Goal: Check status: Check status

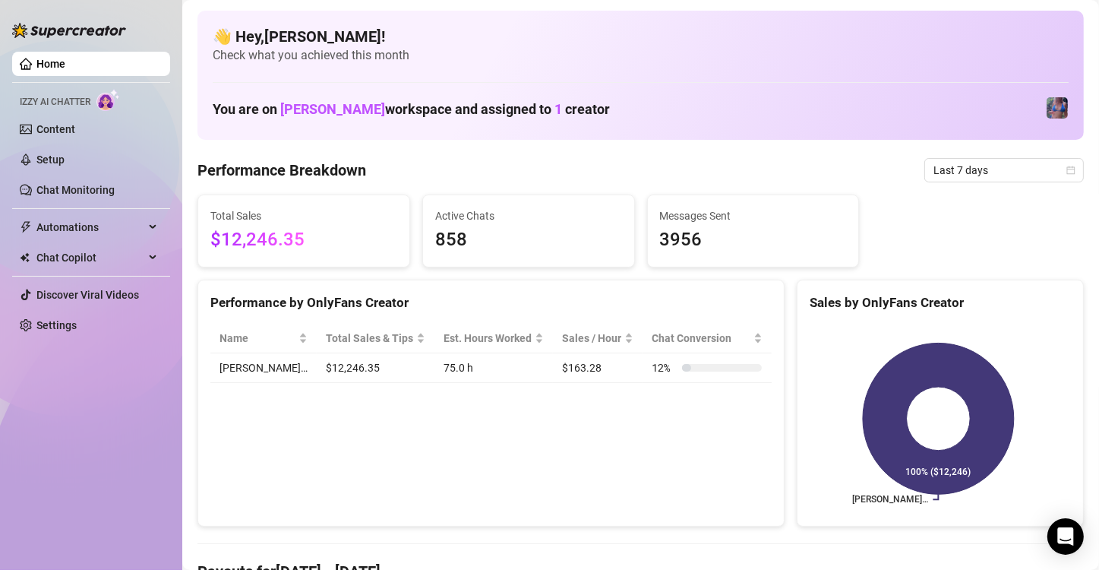
drag, startPoint x: 956, startPoint y: 179, endPoint x: 965, endPoint y: 185, distance: 9.9
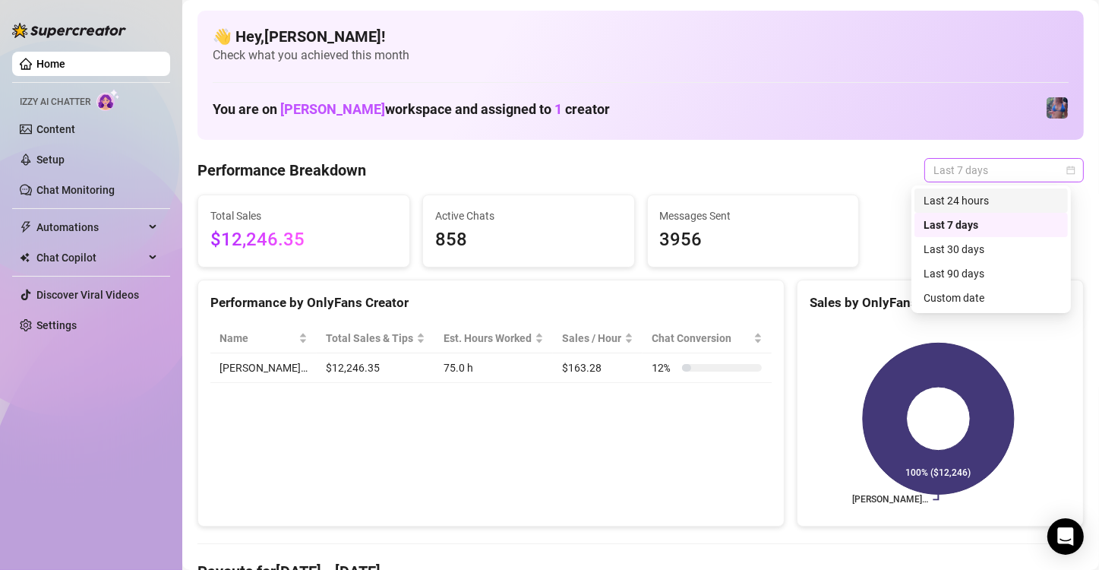
click at [978, 197] on div "Last 24 hours" at bounding box center [991, 200] width 135 height 17
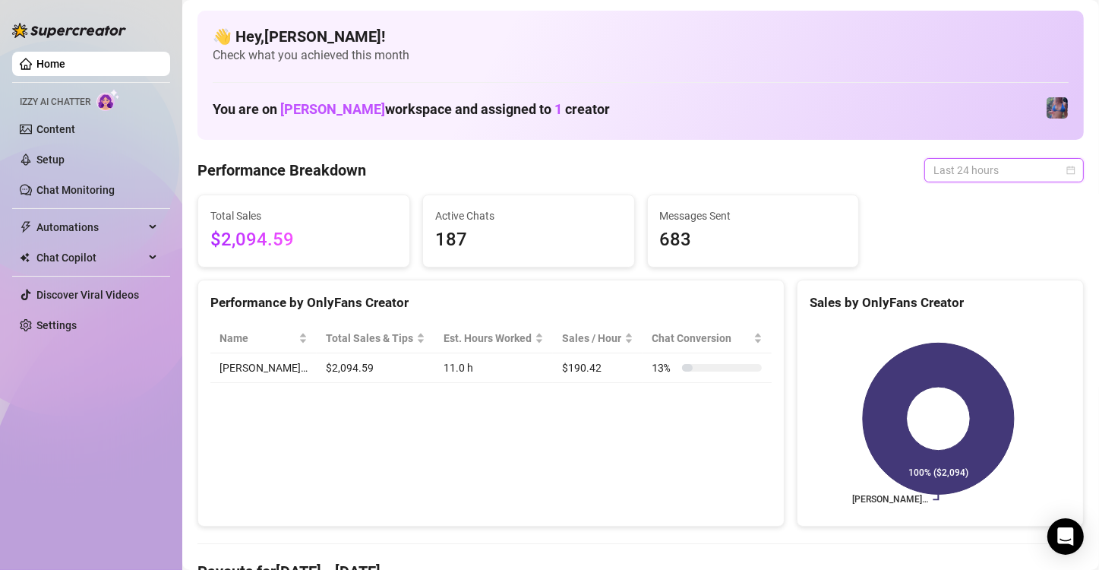
click at [990, 170] on span "Last 24 hours" at bounding box center [1003, 170] width 141 height 23
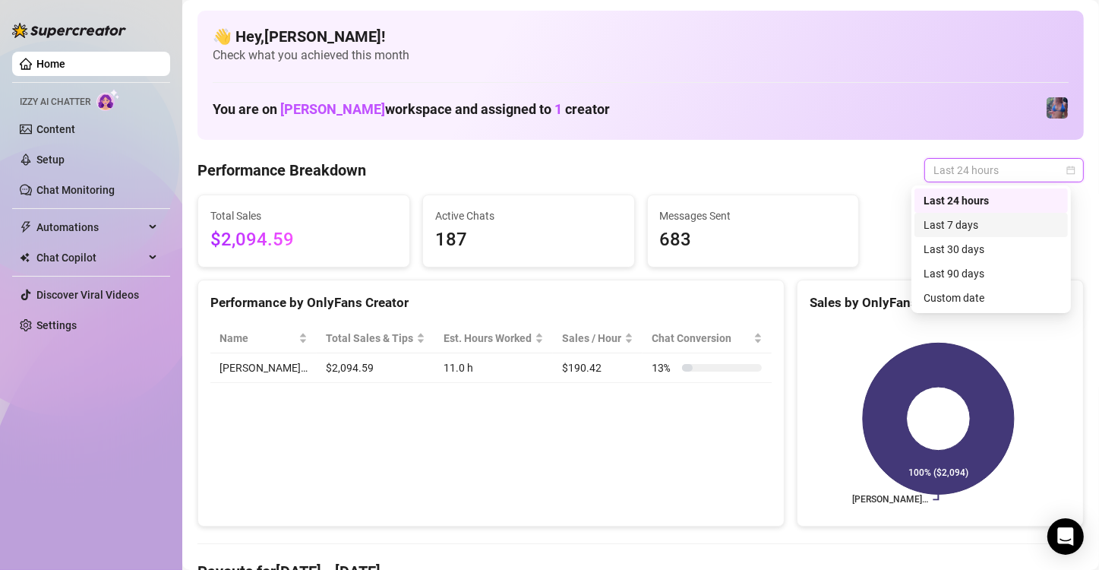
click at [977, 220] on div "Last 7 days" at bounding box center [991, 224] width 135 height 17
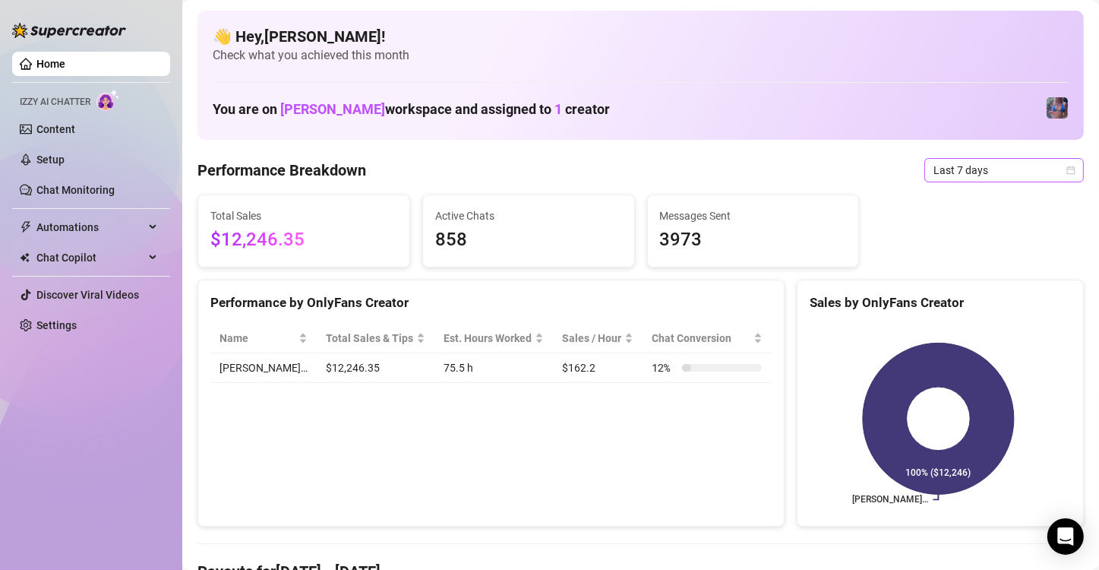
click at [1047, 161] on span "Last 7 days" at bounding box center [1003, 170] width 141 height 23
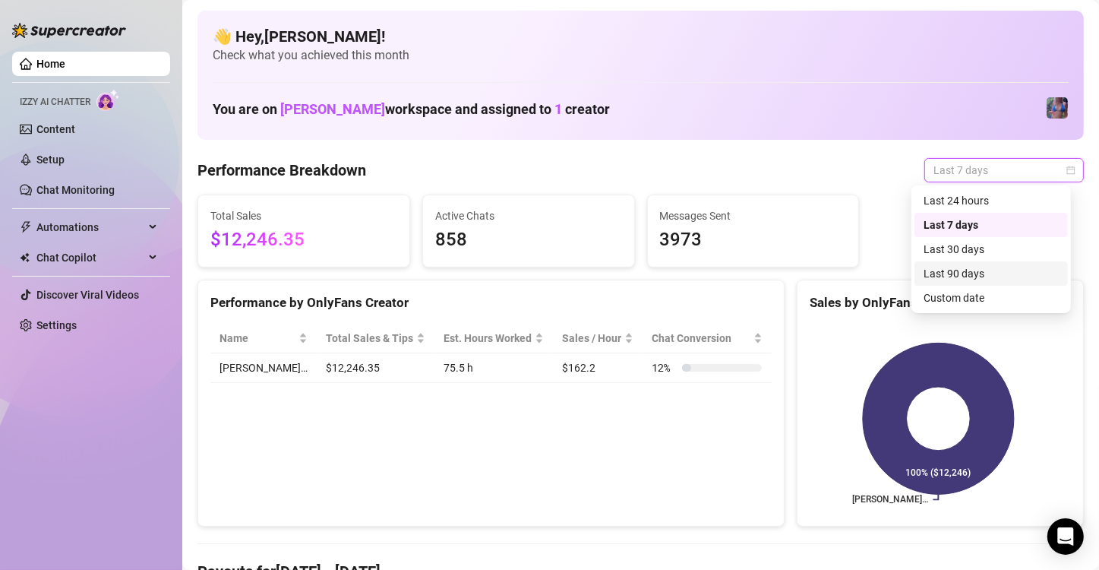
click at [1011, 273] on div "Last 90 days" at bounding box center [991, 273] width 135 height 17
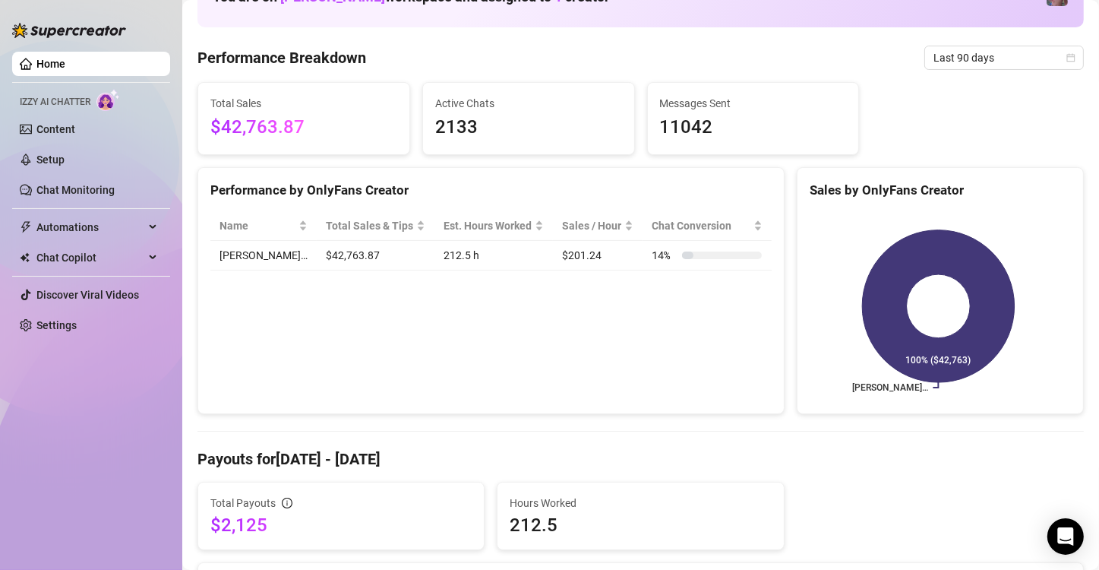
scroll to position [76, 0]
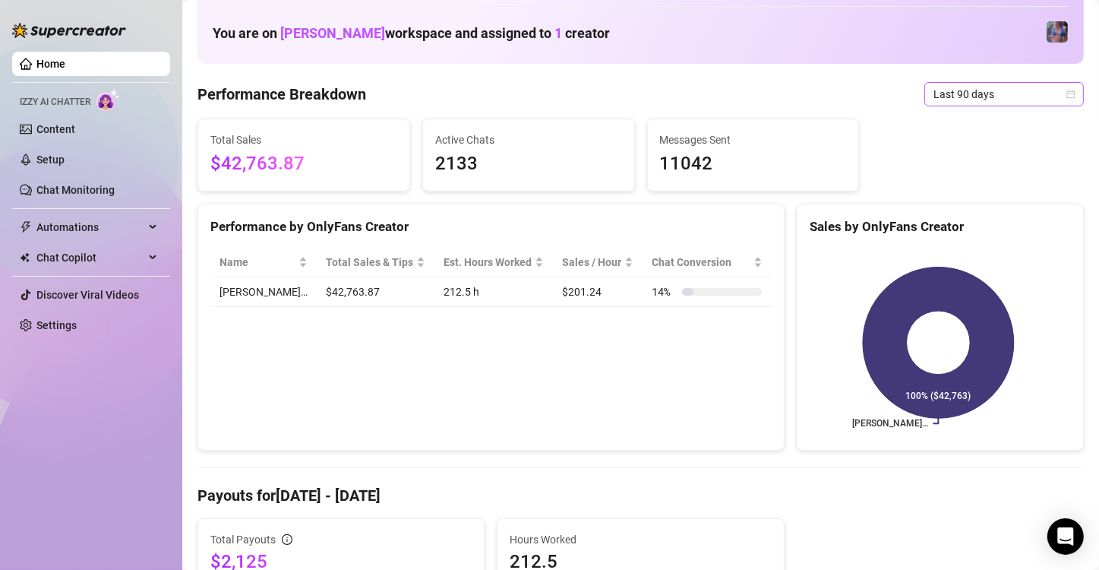
click at [1000, 93] on span "Last 90 days" at bounding box center [1003, 94] width 141 height 23
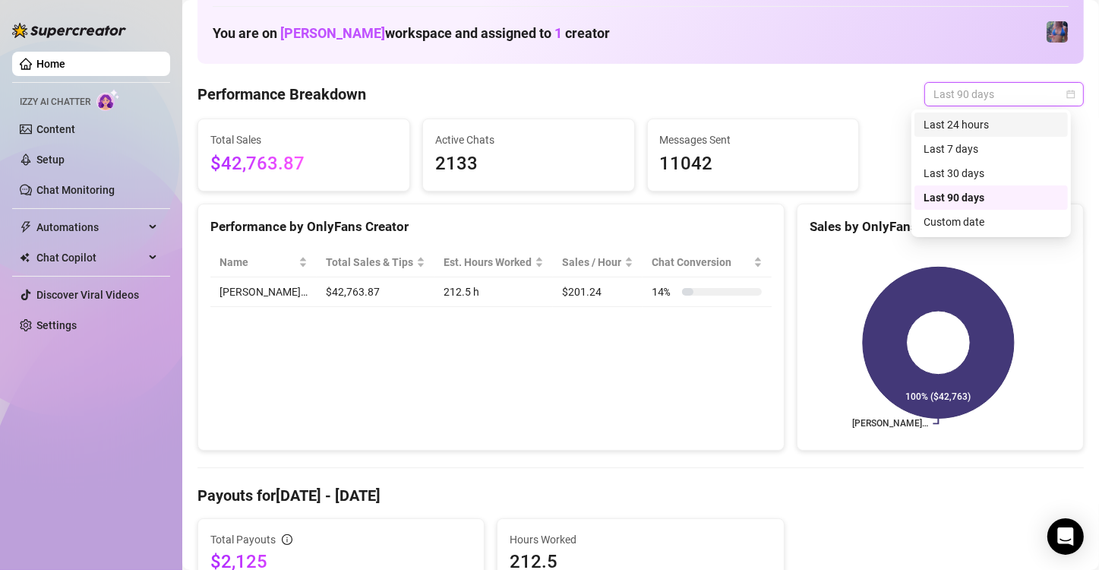
click at [997, 146] on div "Last 7 days" at bounding box center [991, 149] width 135 height 17
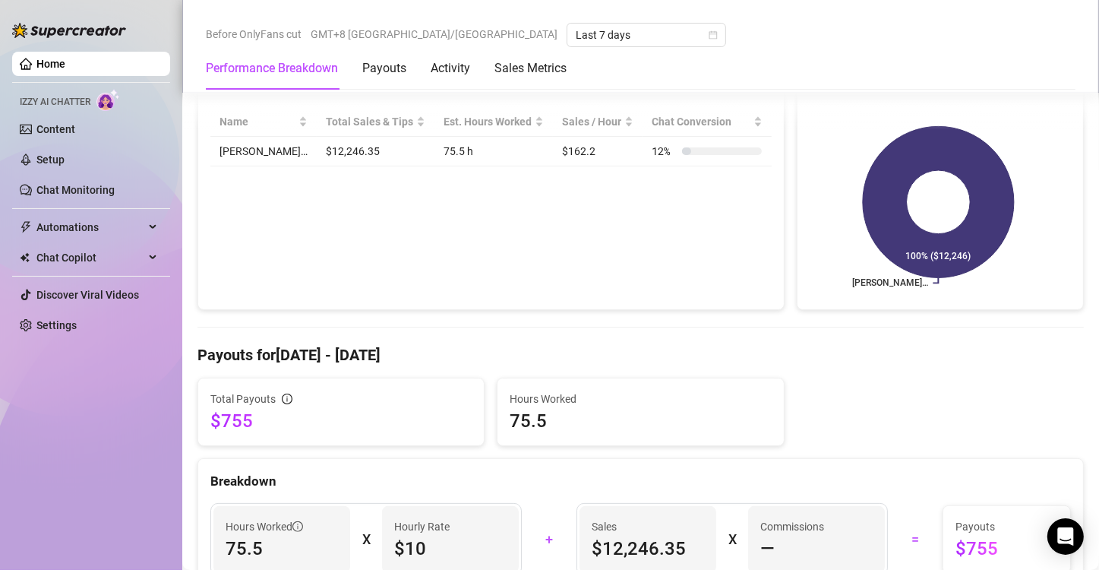
scroll to position [0, 0]
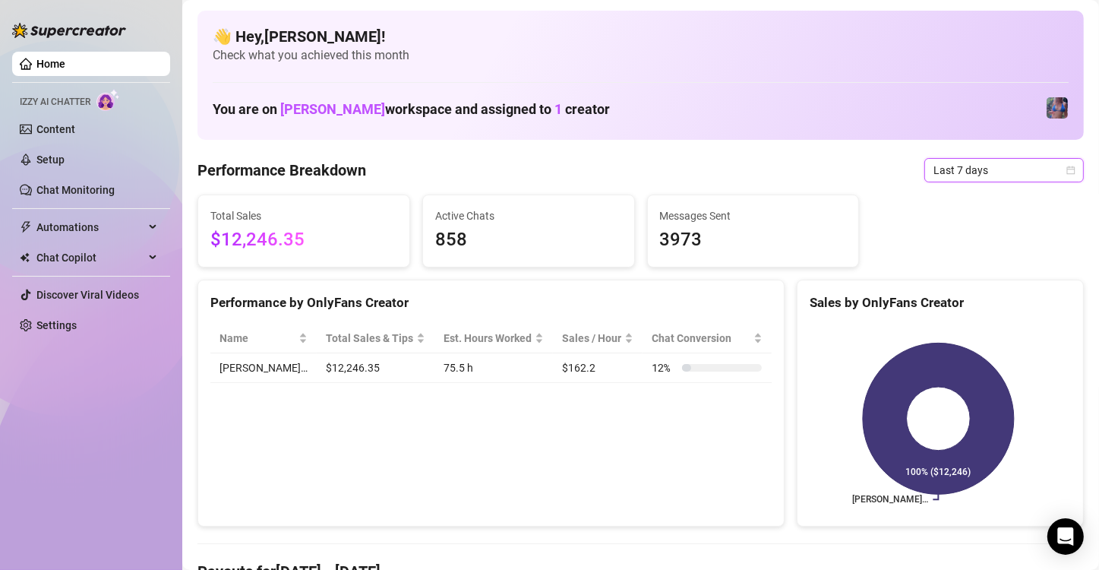
click at [1000, 172] on span "Last 7 days" at bounding box center [1003, 170] width 141 height 23
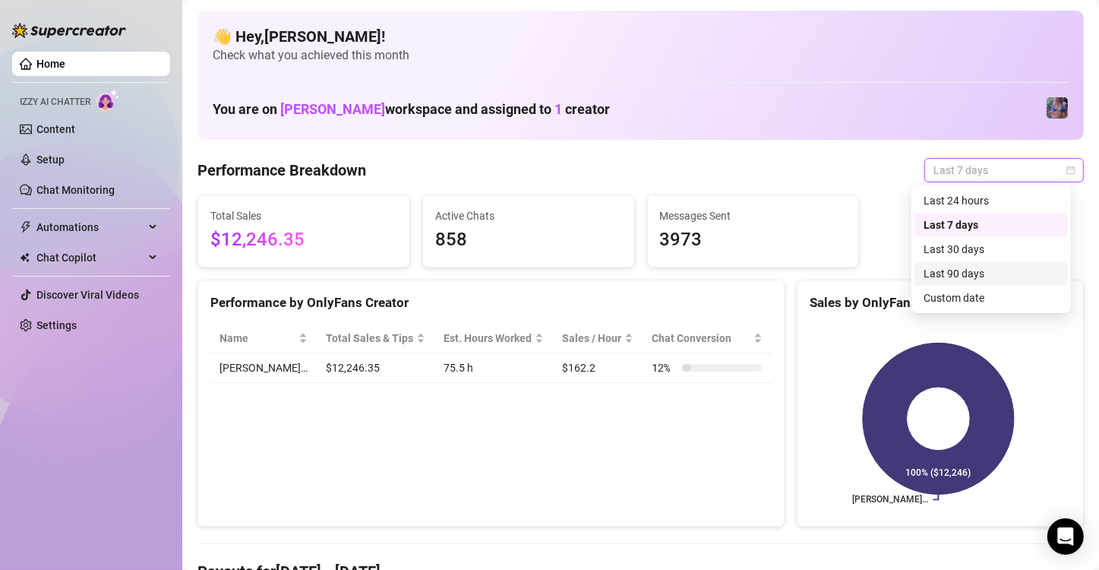
click at [974, 270] on div "Last 90 days" at bounding box center [991, 273] width 135 height 17
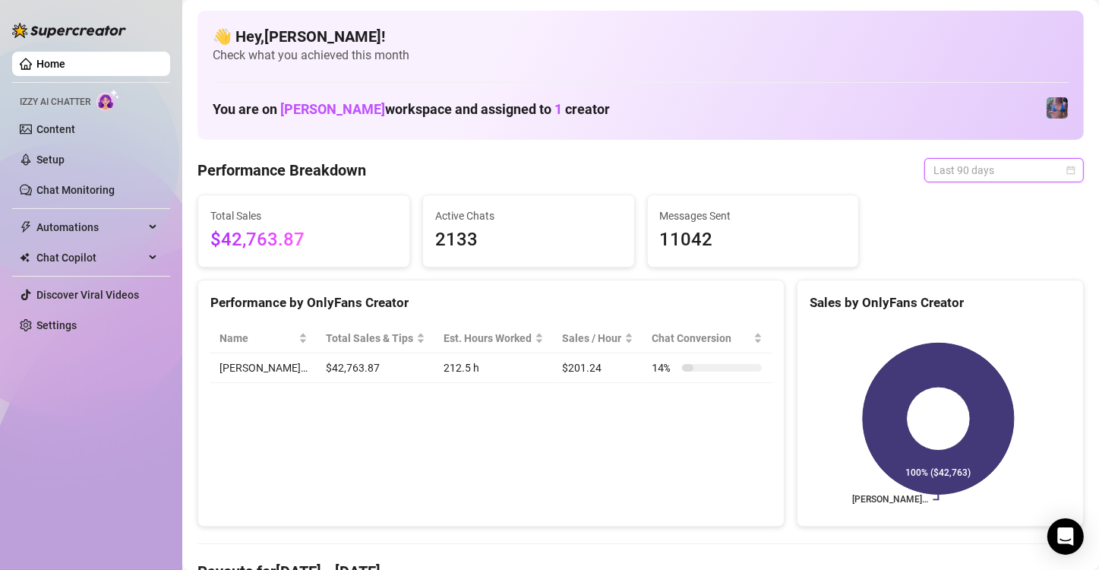
click at [1004, 177] on span "Last 90 days" at bounding box center [1003, 170] width 141 height 23
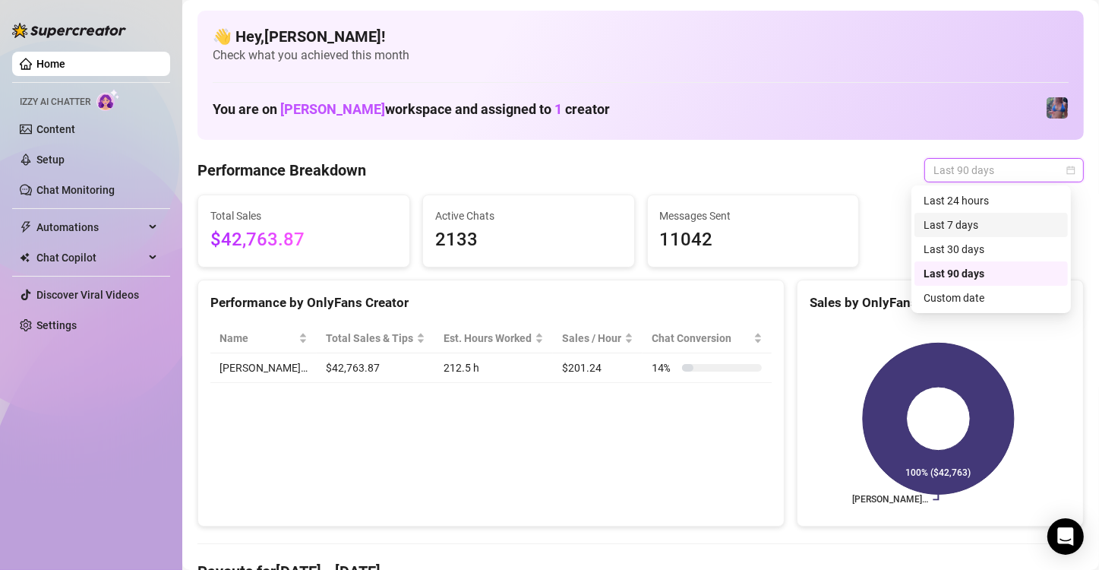
click at [984, 223] on div "Last 7 days" at bounding box center [991, 224] width 135 height 17
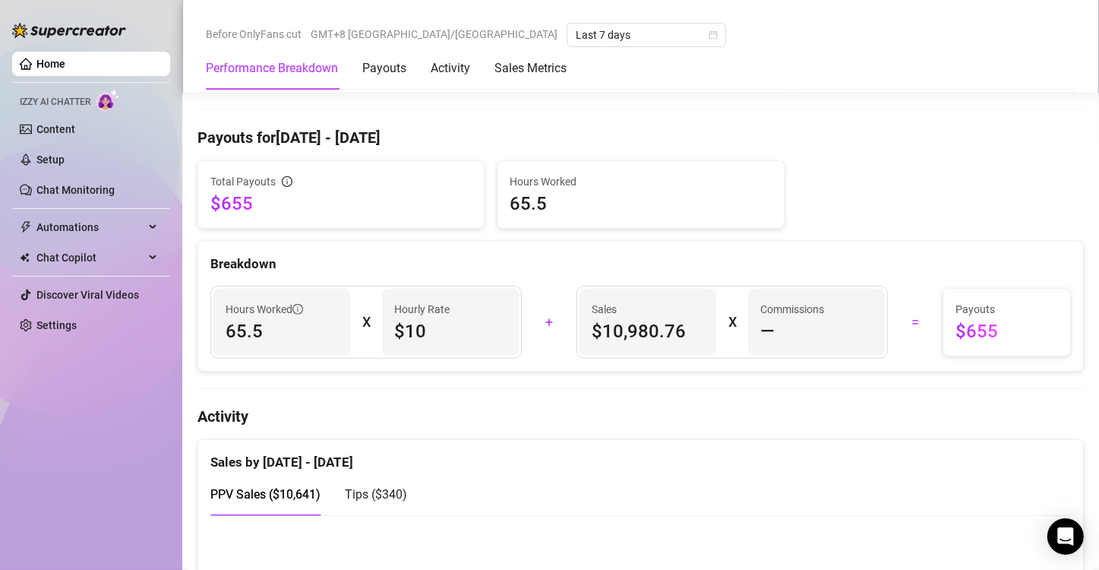
scroll to position [813, 0]
